Goal: Task Accomplishment & Management: Manage account settings

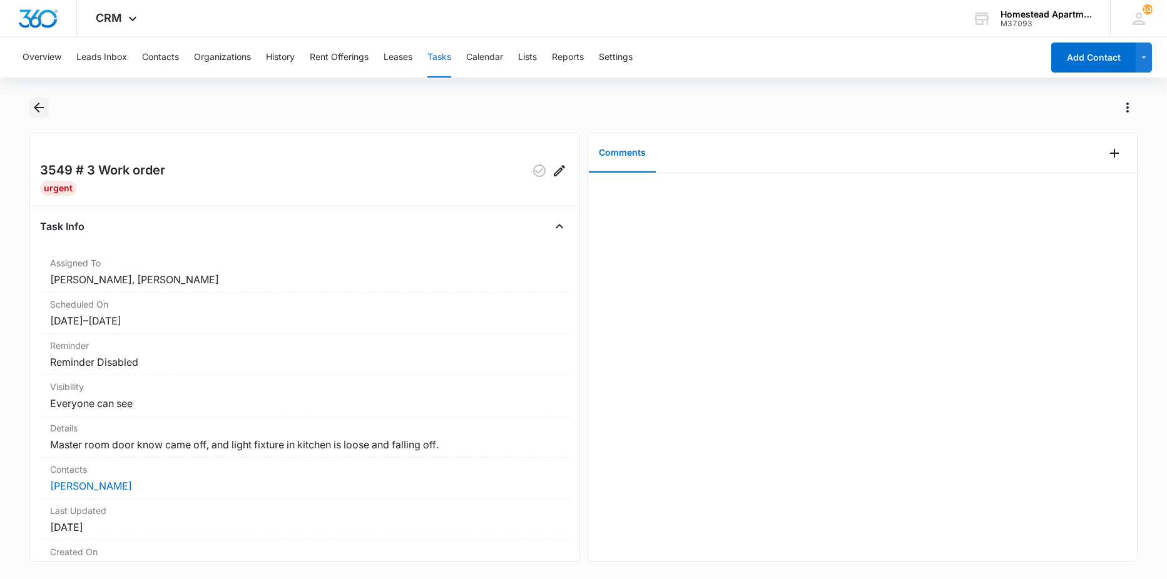
click at [42, 105] on icon "Back" at bounding box center [38, 107] width 15 height 15
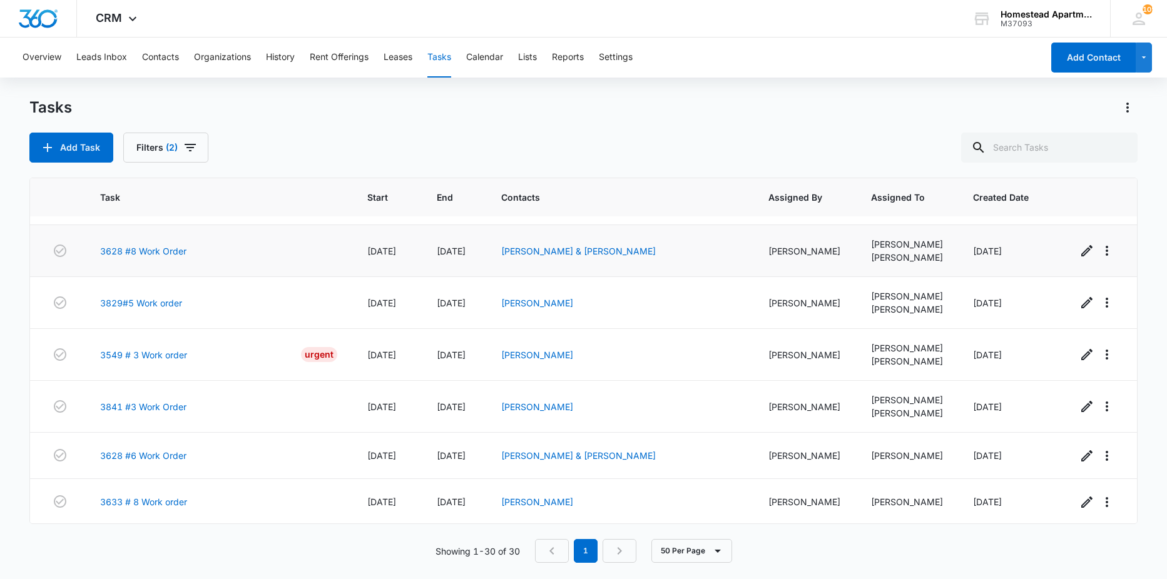
scroll to position [688, 0]
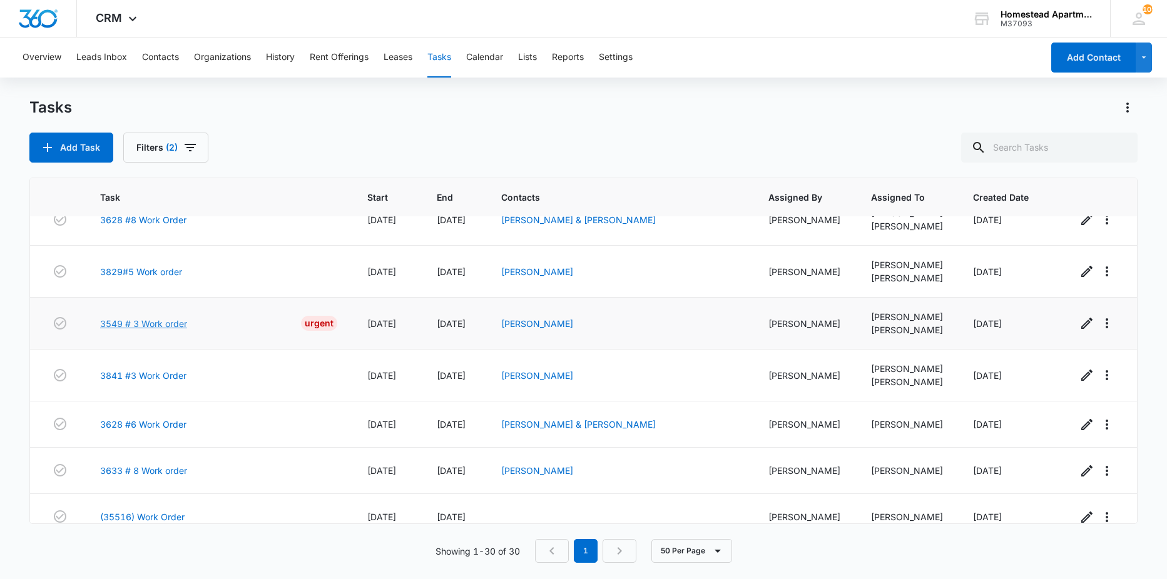
click at [170, 325] on link "3549 # 3 Work order" at bounding box center [143, 323] width 87 height 13
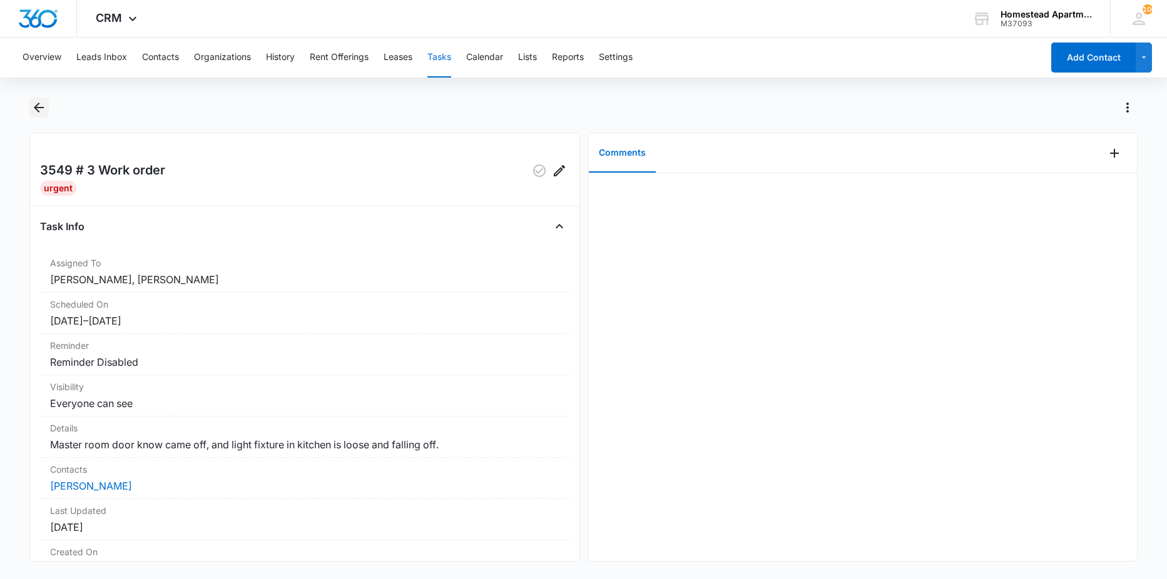
click at [38, 111] on icon "Back" at bounding box center [39, 108] width 10 height 10
